Goal: Navigation & Orientation: Find specific page/section

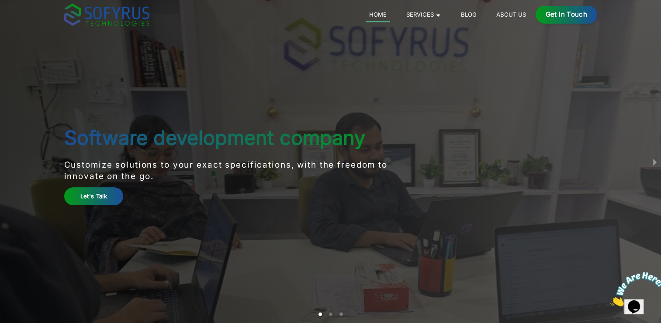
click at [515, 10] on link "About Us" at bounding box center [511, 14] width 36 height 10
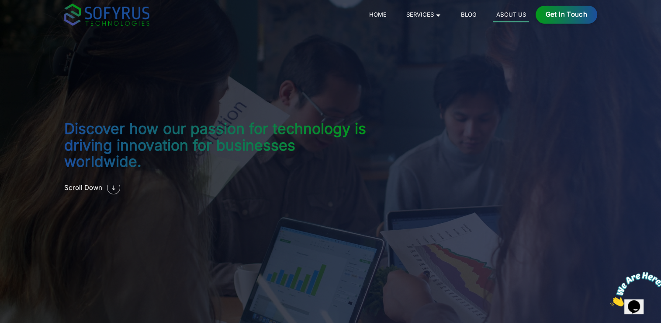
click at [111, 12] on img at bounding box center [106, 14] width 85 height 22
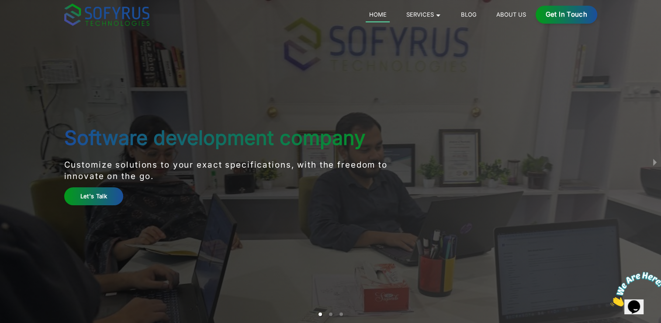
click at [226, 233] on main "Software development company Customize solutions to your exact specifications, …" at bounding box center [331, 161] width 560 height 323
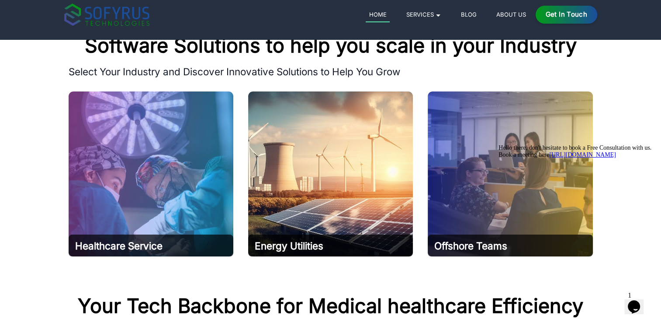
scroll to position [343, 0]
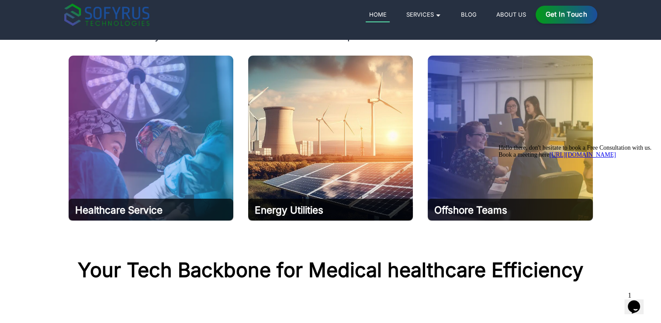
click at [520, 144] on div at bounding box center [577, 144] width 157 height 0
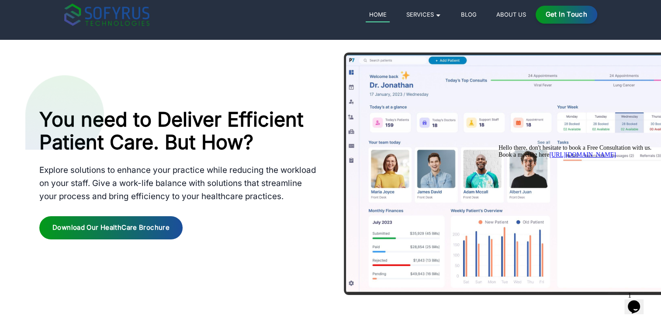
scroll to position [640, 0]
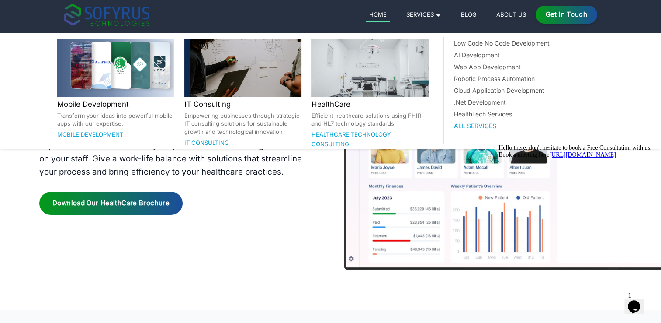
click at [436, 11] on link "Services 🞃" at bounding box center [424, 14] width 42 height 10
